Goal: Information Seeking & Learning: Learn about a topic

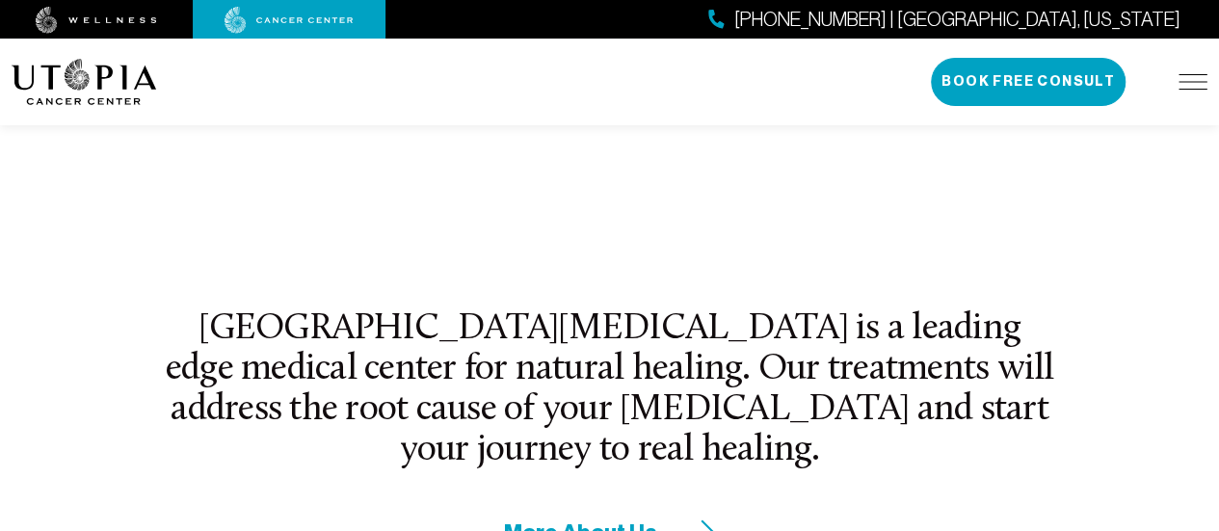
scroll to position [675, 0]
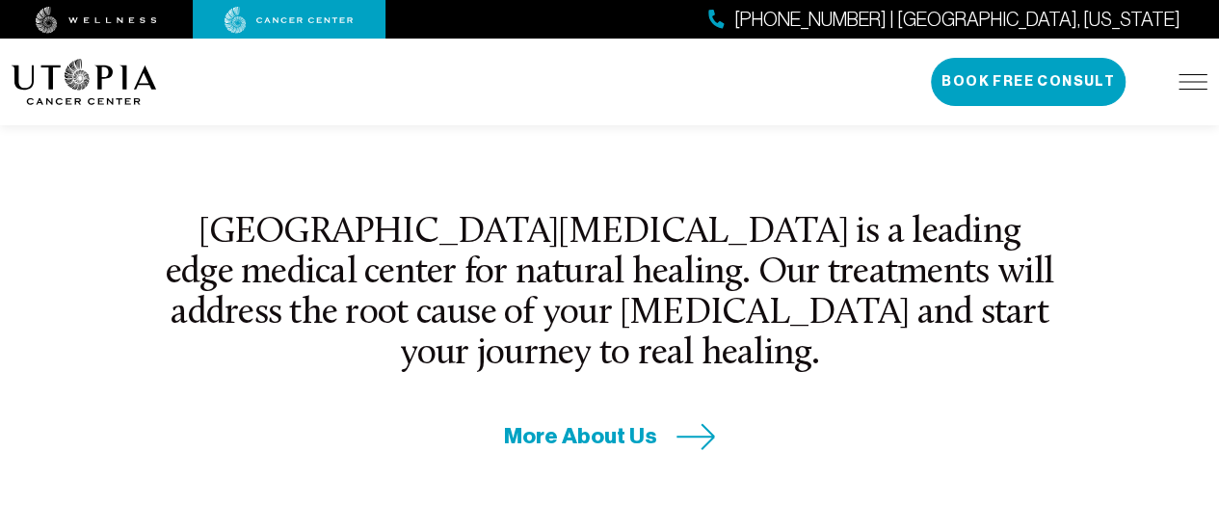
click at [810, 369] on div "[GEOGRAPHIC_DATA][MEDICAL_DATA] is a leading edge medical center for natural he…" at bounding box center [609, 332] width 915 height 239
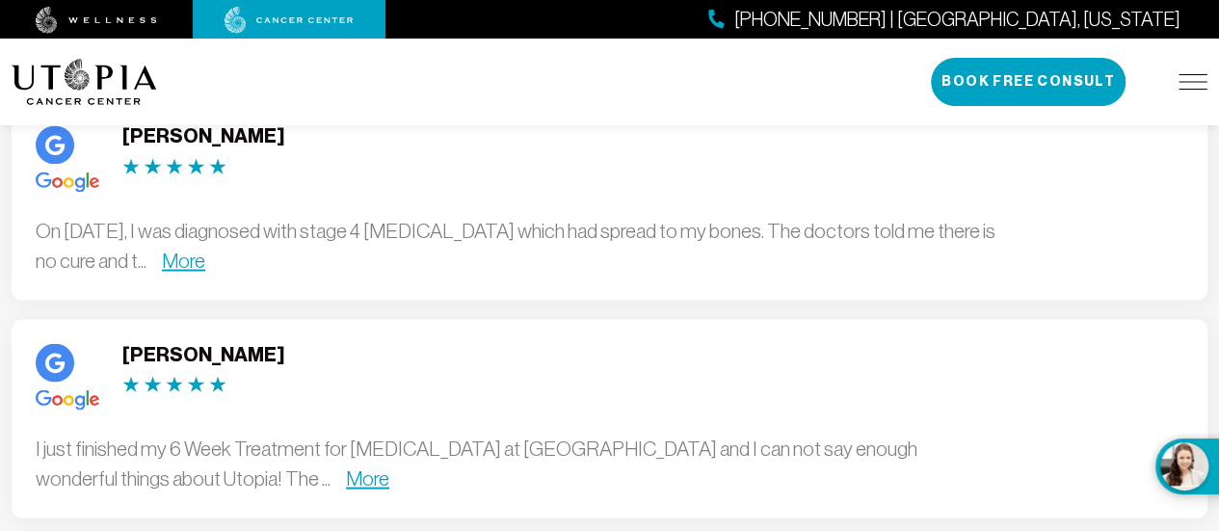
scroll to position [5301, 0]
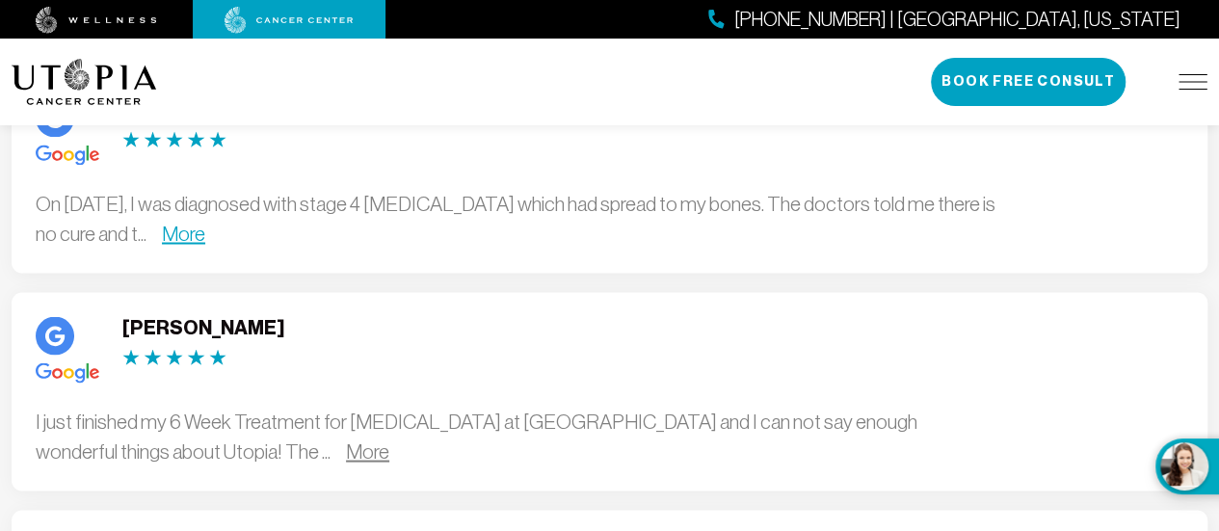
click at [346, 439] on link "More" at bounding box center [367, 450] width 43 height 22
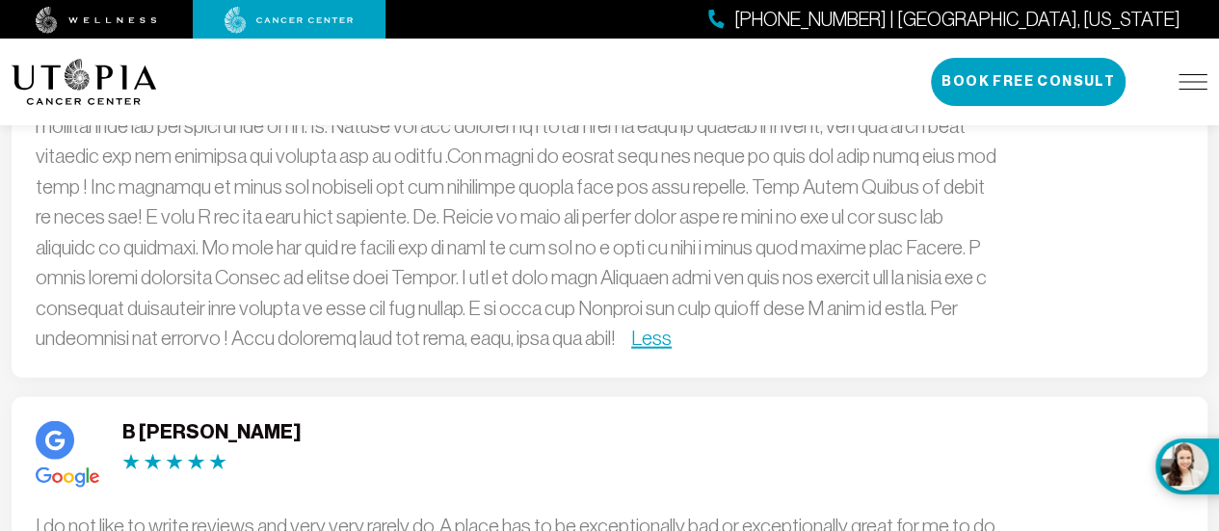
scroll to position [5686, 0]
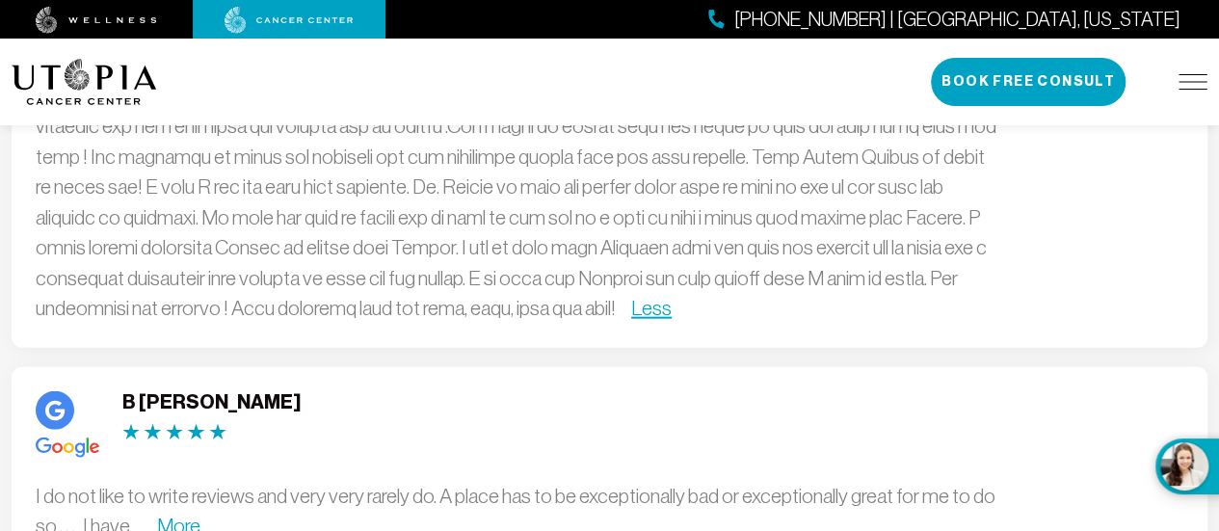
click at [188, 515] on link "More" at bounding box center [178, 526] width 43 height 22
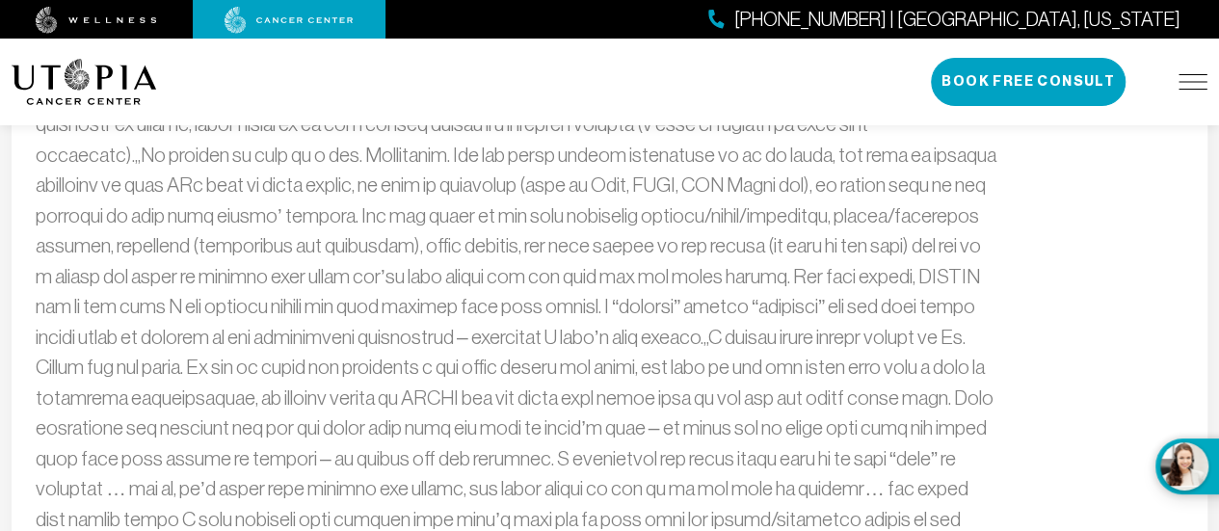
scroll to position [6554, 0]
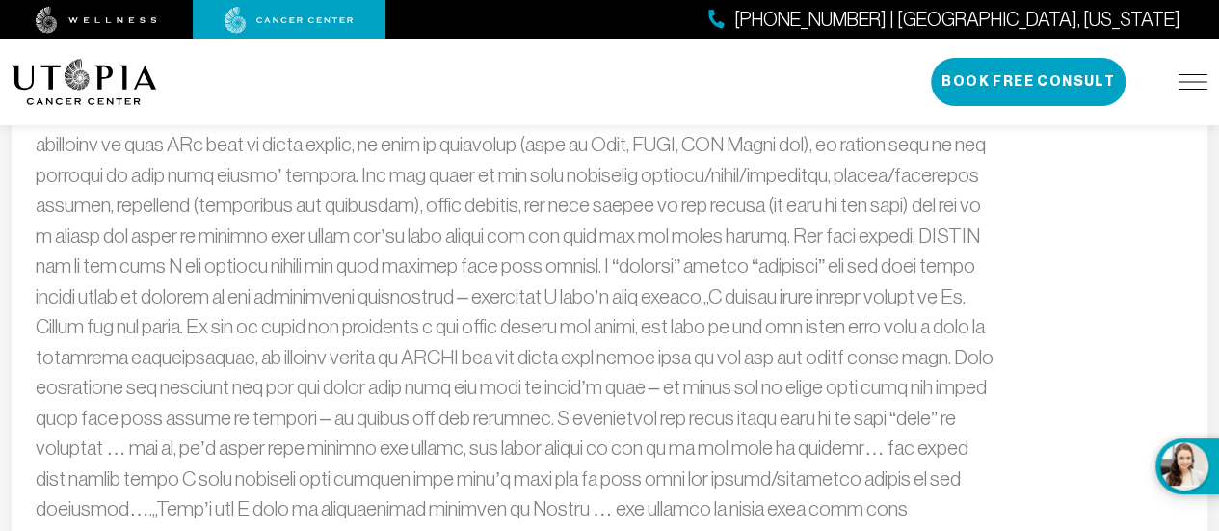
click at [148, 528] on link "Less" at bounding box center [128, 539] width 40 height 22
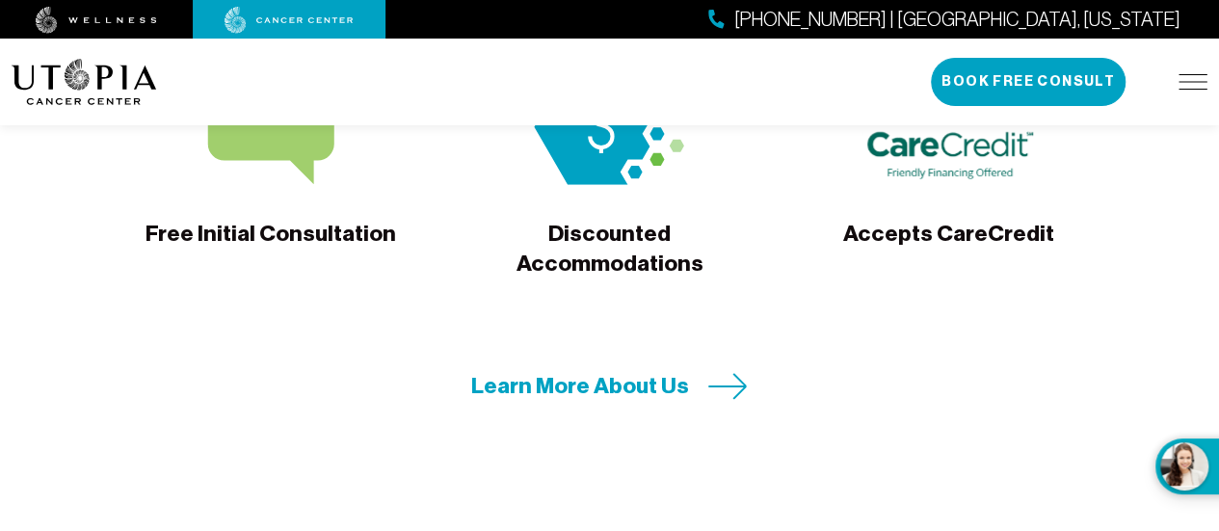
click at [638, 371] on span "Learn More About Us" at bounding box center [580, 386] width 218 height 30
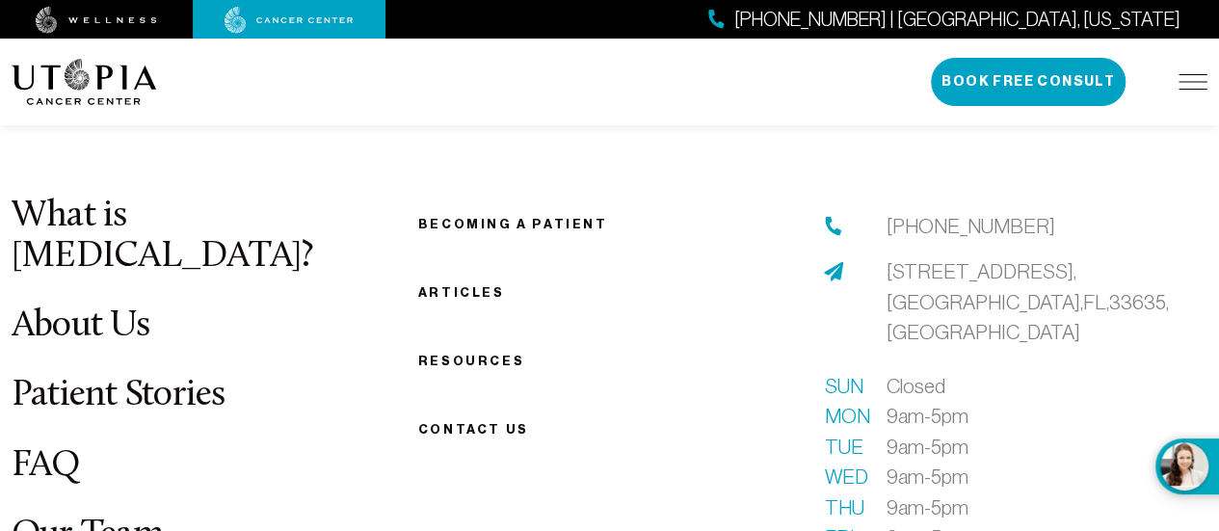
scroll to position [2389, 0]
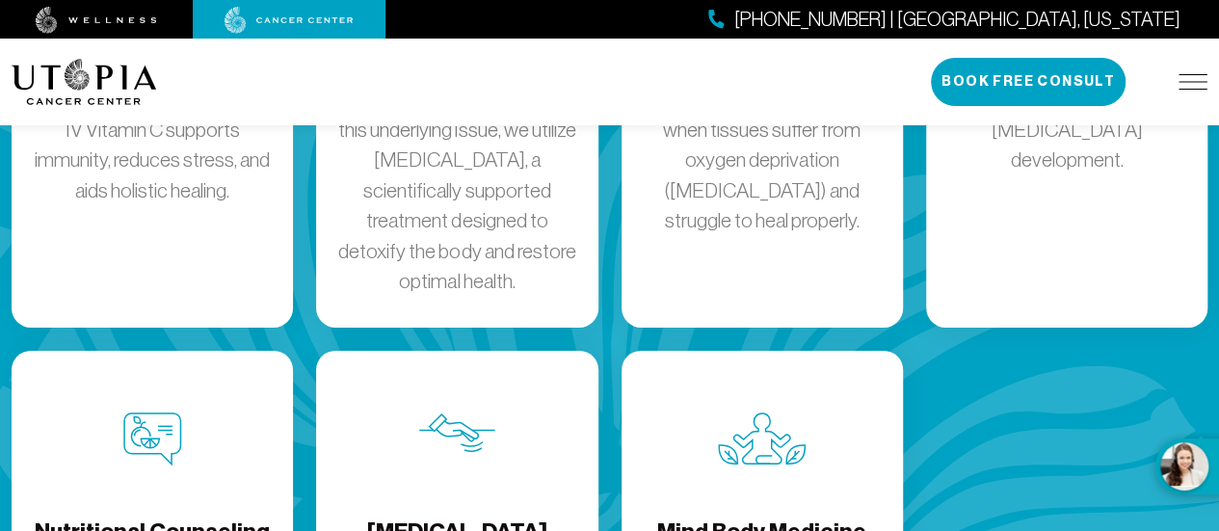
scroll to position [3064, 0]
